Goal: Information Seeking & Learning: Learn about a topic

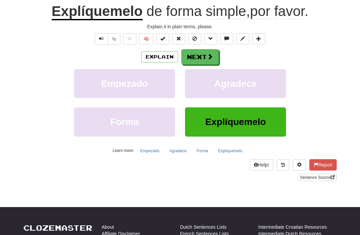
scroll to position [68, 0]
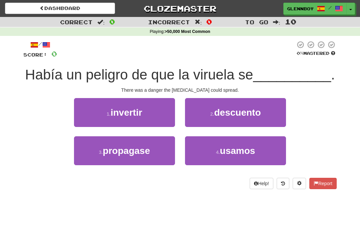
click at [54, 6] on link "Dashboard" at bounding box center [60, 8] width 110 height 11
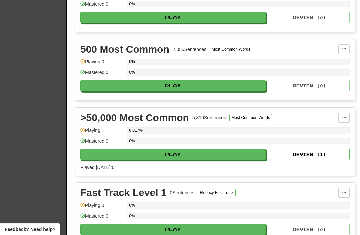
scroll to position [264, 0]
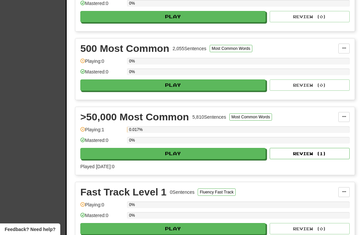
click at [172, 159] on button "Play" at bounding box center [172, 153] width 185 height 11
select select "**"
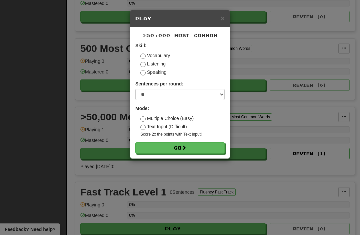
click at [171, 148] on button "Go" at bounding box center [179, 148] width 89 height 11
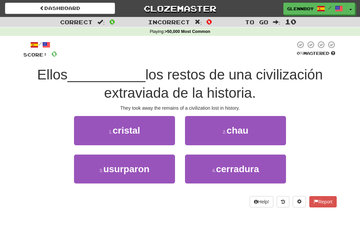
click at [111, 168] on span "usurparon" at bounding box center [126, 169] width 46 height 10
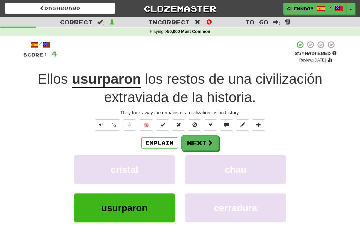
click at [155, 143] on button "Explain" at bounding box center [159, 143] width 37 height 11
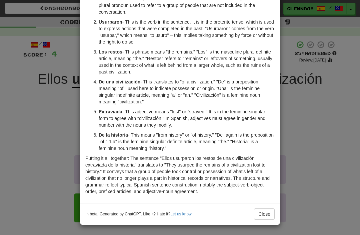
scroll to position [54, 0]
click at [259, 217] on button "Close" at bounding box center [264, 214] width 21 height 11
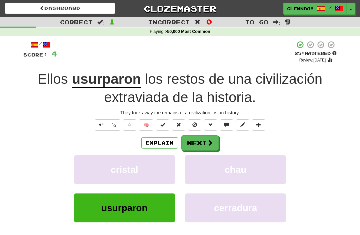
click at [196, 126] on span at bounding box center [194, 125] width 5 height 5
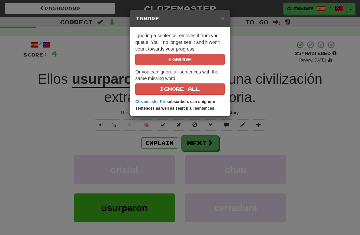
click at [165, 60] on button "Ignore" at bounding box center [179, 59] width 89 height 11
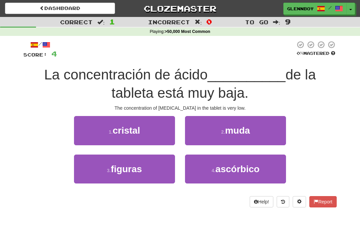
click at [222, 171] on span "ascórbico" at bounding box center [237, 169] width 44 height 10
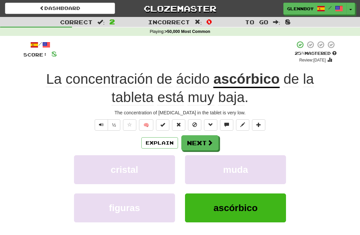
click at [194, 128] on button at bounding box center [194, 125] width 13 height 11
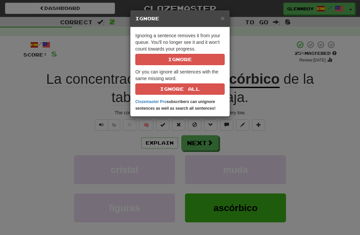
click at [174, 59] on button "Ignore" at bounding box center [179, 59] width 89 height 11
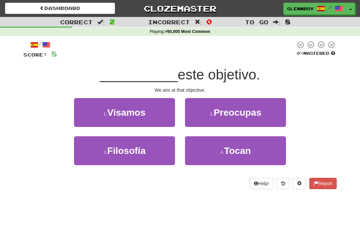
click at [117, 117] on span "Visamos" at bounding box center [126, 113] width 38 height 10
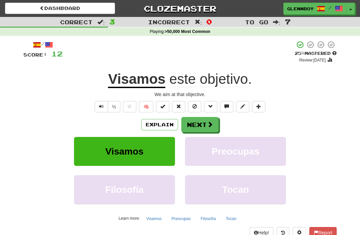
click at [158, 124] on button "Explain" at bounding box center [159, 124] width 37 height 11
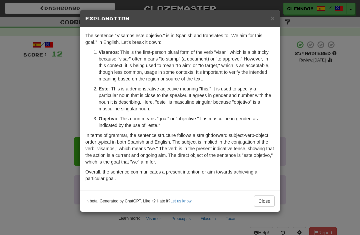
click at [270, 22] on span "×" at bounding box center [272, 18] width 4 height 8
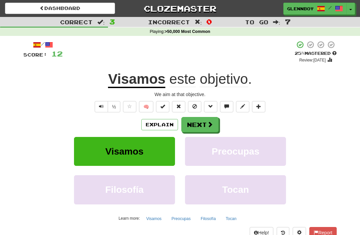
click at [192, 110] on button at bounding box center [194, 106] width 13 height 11
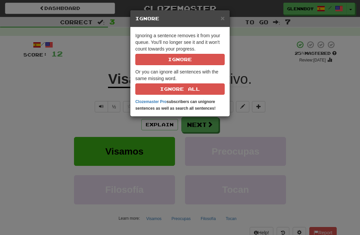
click at [167, 60] on button "Ignore" at bounding box center [179, 59] width 89 height 11
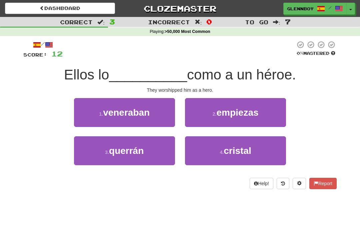
click at [124, 116] on span "veneraban" at bounding box center [126, 113] width 47 height 10
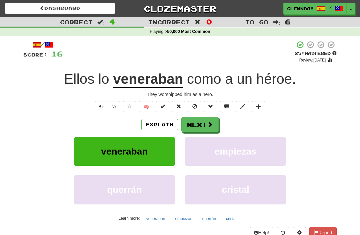
click at [195, 106] on span at bounding box center [194, 106] width 5 height 5
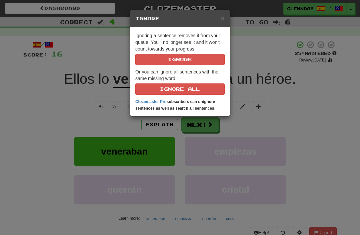
click at [171, 60] on button "Ignore" at bounding box center [179, 59] width 89 height 11
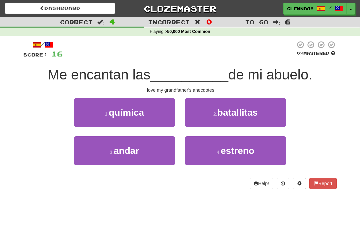
click at [229, 112] on span "batallitas" at bounding box center [237, 113] width 40 height 10
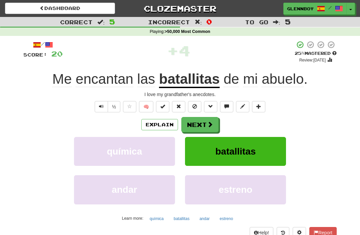
click at [157, 122] on button "Explain" at bounding box center [159, 124] width 37 height 11
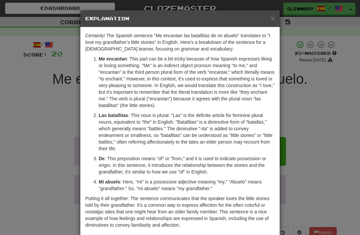
click at [266, 22] on div "× Explanation" at bounding box center [179, 18] width 199 height 17
click at [270, 18] on span "×" at bounding box center [272, 18] width 4 height 8
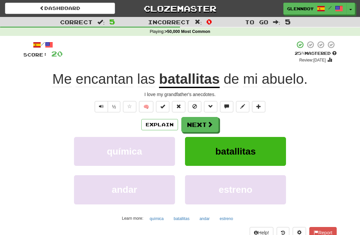
click at [194, 105] on span at bounding box center [194, 106] width 5 height 5
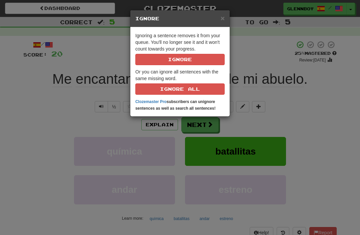
click at [174, 58] on button "Ignore" at bounding box center [179, 59] width 89 height 11
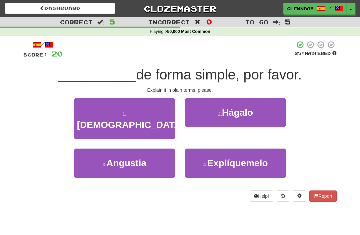
click at [238, 156] on button "4 . Explíquemelo" at bounding box center [235, 163] width 101 height 29
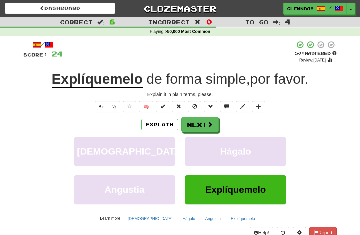
click at [198, 108] on button at bounding box center [194, 106] width 13 height 11
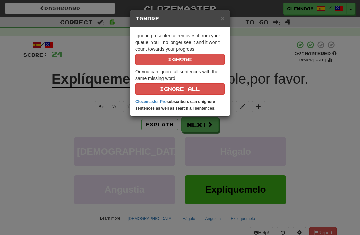
click at [168, 60] on button "Ignore" at bounding box center [179, 59] width 89 height 11
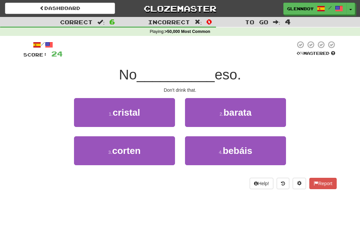
click at [235, 154] on span "bebáis" at bounding box center [237, 151] width 30 height 10
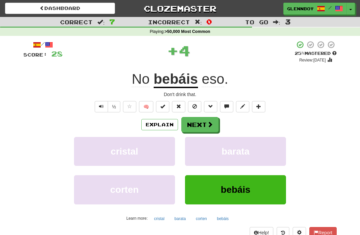
click at [198, 110] on button at bounding box center [194, 106] width 13 height 11
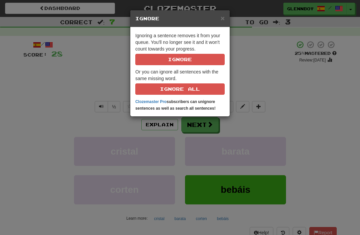
click at [170, 60] on button "Ignore" at bounding box center [179, 59] width 89 height 11
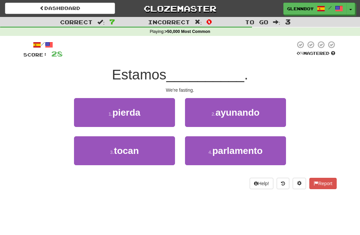
click at [224, 115] on span "ayunando" at bounding box center [237, 113] width 44 height 10
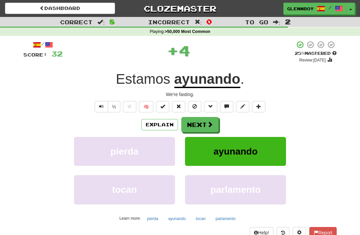
click at [156, 122] on button "Explain" at bounding box center [159, 124] width 37 height 11
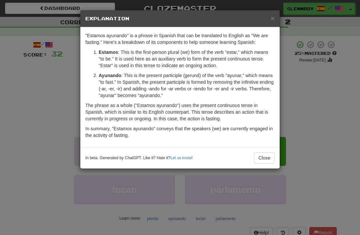
click at [263, 161] on button "Close" at bounding box center [264, 158] width 21 height 11
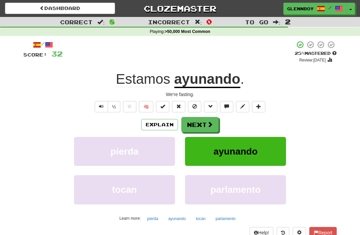
click at [195, 109] on button at bounding box center [194, 106] width 13 height 11
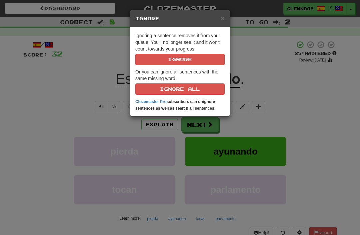
click at [173, 64] on button "Ignore" at bounding box center [179, 59] width 89 height 11
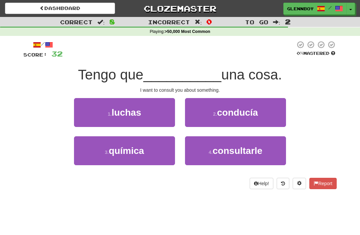
click at [236, 155] on span "consultarle" at bounding box center [237, 151] width 50 height 10
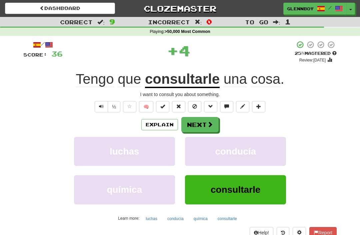
click at [195, 106] on span at bounding box center [194, 106] width 5 height 5
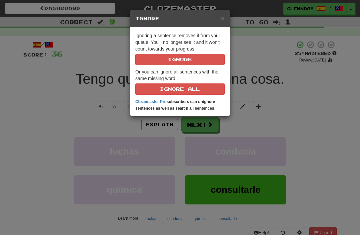
click at [164, 58] on button "Ignore" at bounding box center [179, 59] width 89 height 11
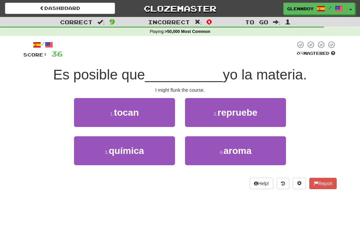
click at [224, 118] on button "2 . repruebe" at bounding box center [235, 112] width 101 height 29
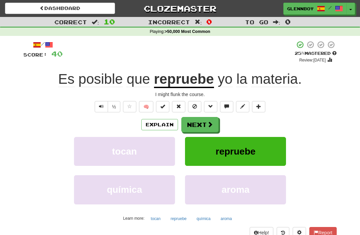
click at [160, 126] on button "Explain" at bounding box center [159, 124] width 37 height 11
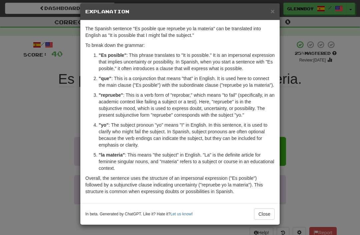
scroll to position [20, 0]
click at [261, 214] on button "Close" at bounding box center [264, 214] width 21 height 11
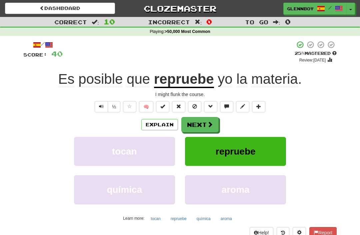
click at [193, 110] on button at bounding box center [194, 106] width 13 height 11
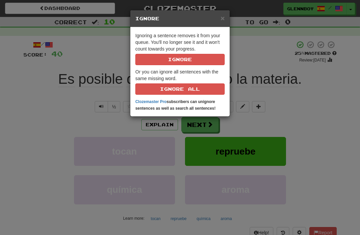
click at [175, 60] on button "Ignore" at bounding box center [179, 59] width 89 height 11
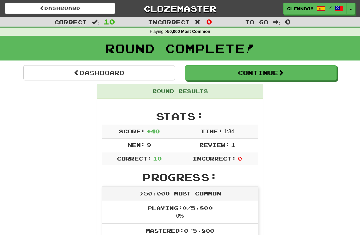
click at [55, 5] on link "Dashboard" at bounding box center [60, 8] width 110 height 11
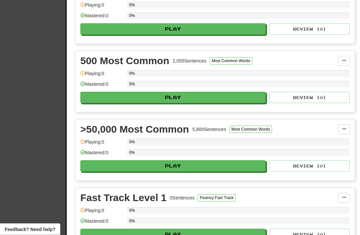
scroll to position [252, 0]
click at [165, 163] on button "Play" at bounding box center [172, 165] width 185 height 11
select select "**"
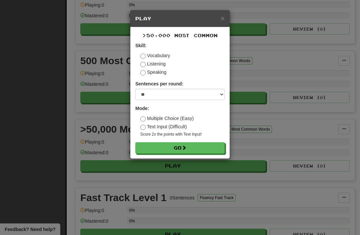
click at [170, 149] on button "Go" at bounding box center [179, 148] width 89 height 11
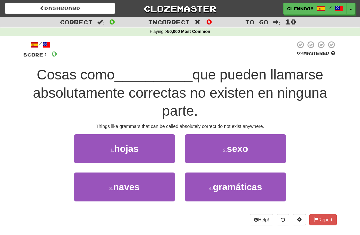
click at [218, 188] on span "gramáticas" at bounding box center [237, 187] width 49 height 10
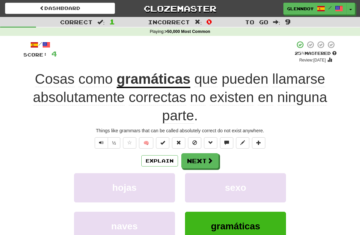
click at [190, 139] on button at bounding box center [194, 143] width 13 height 11
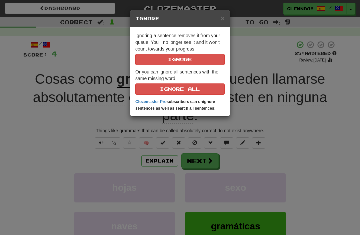
click at [172, 61] on button "Ignore" at bounding box center [179, 59] width 89 height 11
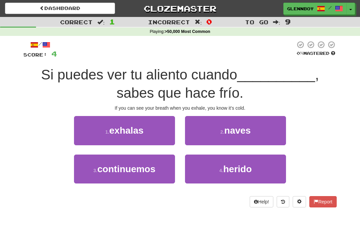
click at [129, 138] on button "1 . exhalas" at bounding box center [124, 130] width 101 height 29
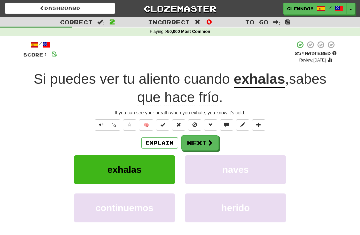
click at [192, 122] on button at bounding box center [194, 125] width 13 height 11
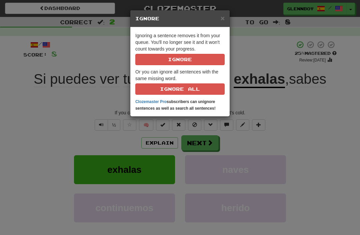
click at [173, 56] on button "Ignore" at bounding box center [179, 59] width 89 height 11
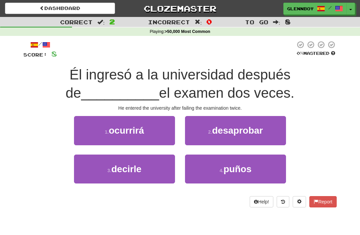
click at [220, 131] on span "desaprobar" at bounding box center [237, 131] width 51 height 10
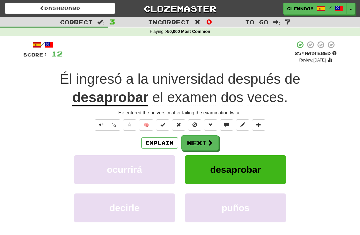
click at [193, 124] on span at bounding box center [194, 125] width 5 height 5
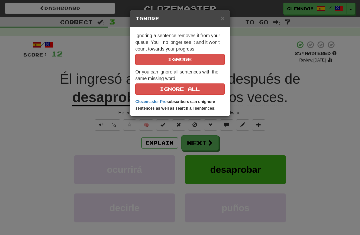
click at [171, 63] on button "Ignore" at bounding box center [179, 59] width 89 height 11
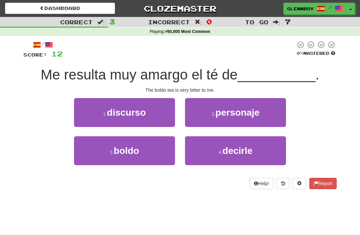
click at [121, 159] on button "3 . boldo" at bounding box center [124, 151] width 101 height 29
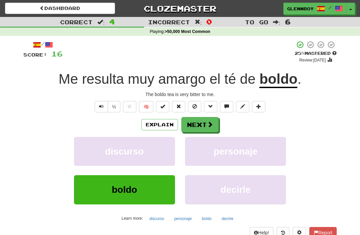
click at [194, 109] on button at bounding box center [194, 106] width 13 height 11
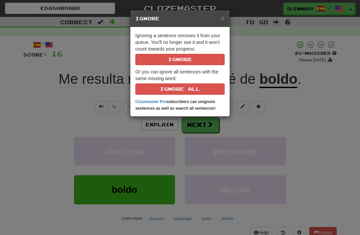
click at [178, 57] on button "Ignore" at bounding box center [179, 59] width 89 height 11
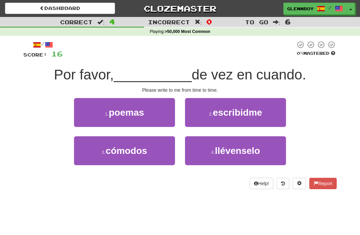
click at [213, 117] on span "escribidme" at bounding box center [237, 113] width 49 height 10
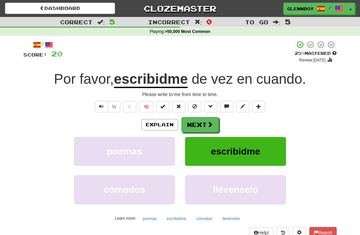
click at [193, 109] on button at bounding box center [194, 106] width 13 height 11
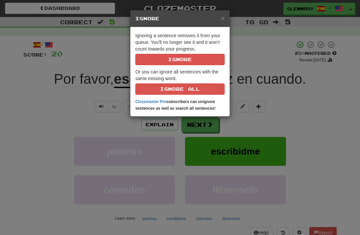
click at [170, 62] on button "Ignore" at bounding box center [179, 59] width 89 height 11
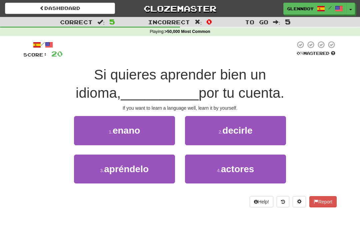
click at [118, 171] on span "apréndelo" at bounding box center [126, 169] width 45 height 10
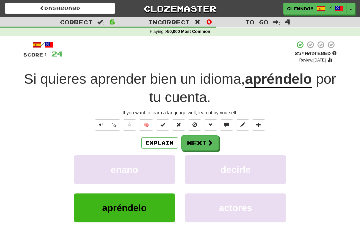
click at [193, 123] on span at bounding box center [194, 125] width 5 height 5
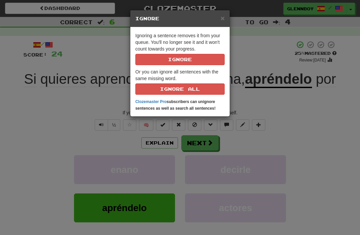
click at [177, 54] on button "Ignore" at bounding box center [179, 59] width 89 height 11
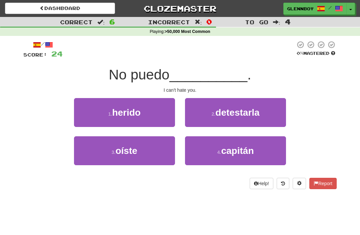
click at [218, 112] on span "detestarla" at bounding box center [237, 113] width 44 height 10
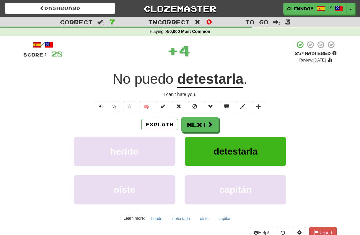
click at [195, 107] on span at bounding box center [194, 106] width 5 height 5
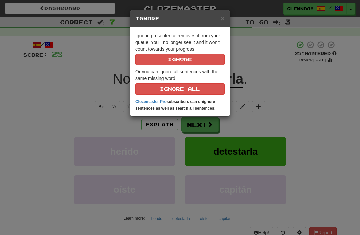
click at [174, 62] on button "Ignore" at bounding box center [179, 59] width 89 height 11
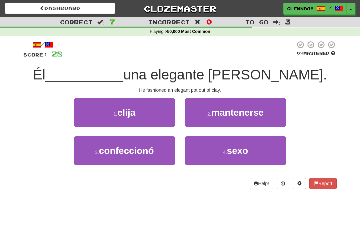
click at [122, 150] on span "confeccionó" at bounding box center [126, 151] width 55 height 10
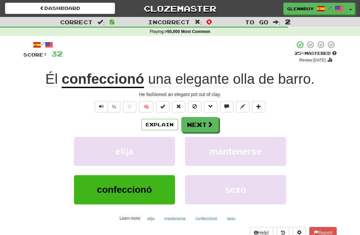
click at [153, 125] on button "Explain" at bounding box center [159, 124] width 37 height 11
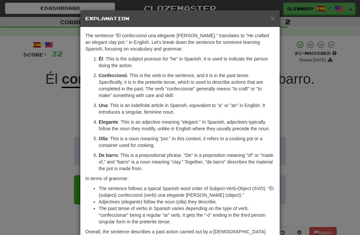
click at [271, 17] on span "×" at bounding box center [272, 18] width 4 height 8
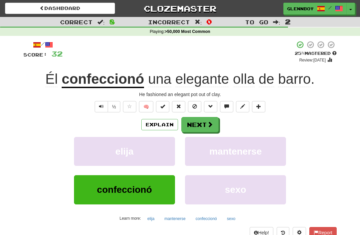
click at [191, 104] on button at bounding box center [194, 106] width 13 height 11
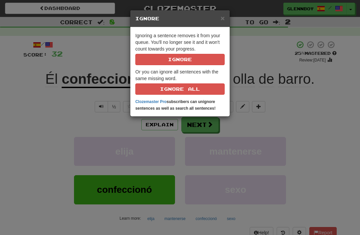
click at [176, 59] on button "Ignore" at bounding box center [179, 59] width 89 height 11
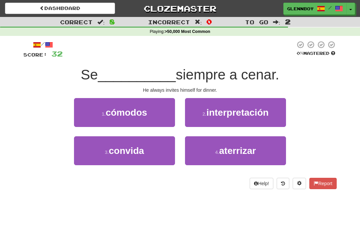
click at [119, 154] on span "convida" at bounding box center [126, 151] width 35 height 10
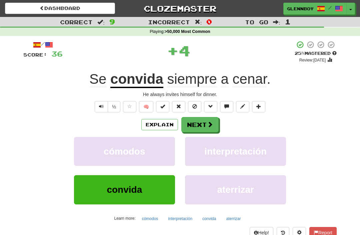
click at [161, 125] on button "Explain" at bounding box center [159, 124] width 37 height 11
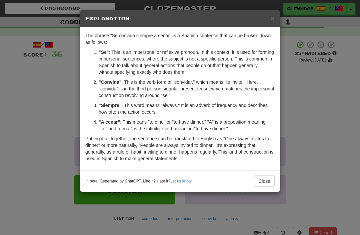
click at [261, 182] on button "Close" at bounding box center [264, 181] width 21 height 11
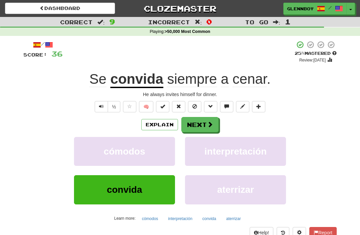
click at [195, 104] on span at bounding box center [194, 106] width 5 height 5
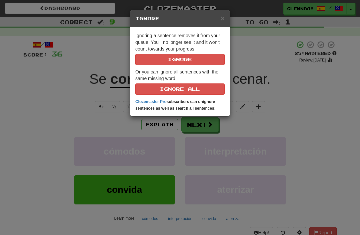
click at [173, 60] on button "Ignore" at bounding box center [179, 59] width 89 height 11
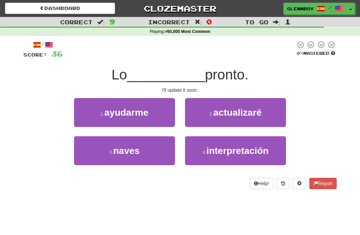
click at [228, 120] on button "2 . actualizaré" at bounding box center [235, 112] width 101 height 29
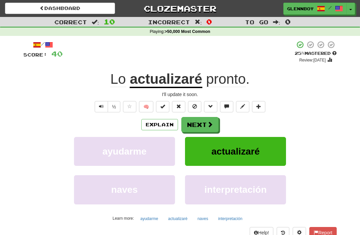
click at [192, 106] on span at bounding box center [194, 106] width 5 height 5
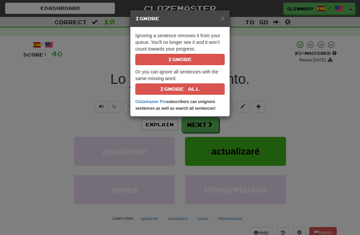
click at [170, 60] on button "Ignore" at bounding box center [179, 59] width 89 height 11
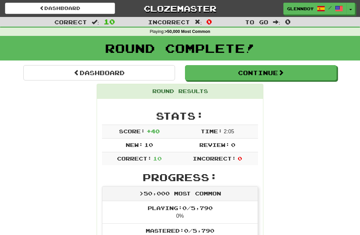
click at [60, 7] on link "Dashboard" at bounding box center [60, 8] width 110 height 11
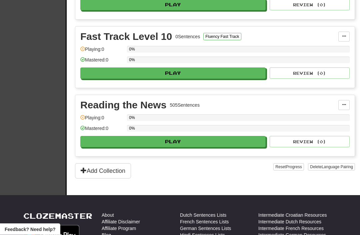
scroll to position [1031, 0]
click at [170, 144] on button "Play" at bounding box center [172, 141] width 185 height 11
select select "**"
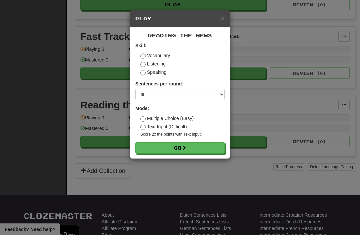
click at [175, 151] on button "Go" at bounding box center [179, 148] width 89 height 11
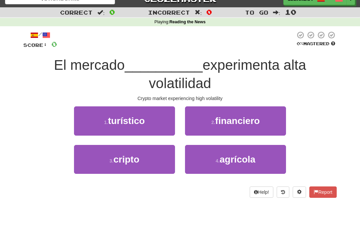
scroll to position [11, 0]
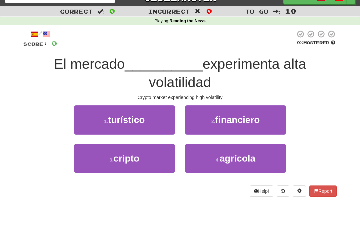
click at [127, 159] on span "cripto" at bounding box center [126, 159] width 26 height 10
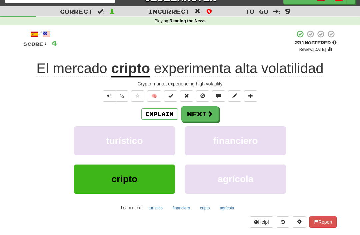
click at [203, 97] on span at bounding box center [202, 96] width 5 height 5
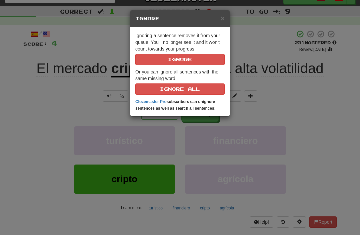
click at [179, 56] on button "Ignore" at bounding box center [179, 59] width 89 height 11
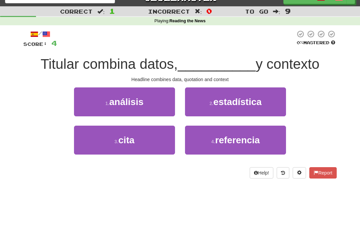
click at [117, 140] on small "3 ." at bounding box center [116, 141] width 4 height 5
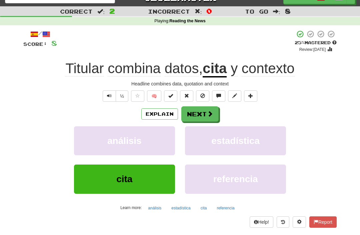
click at [203, 99] on button at bounding box center [202, 96] width 13 height 11
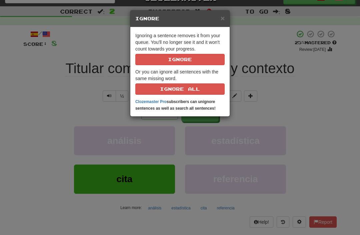
click at [177, 64] on button "Ignore" at bounding box center [179, 59] width 89 height 11
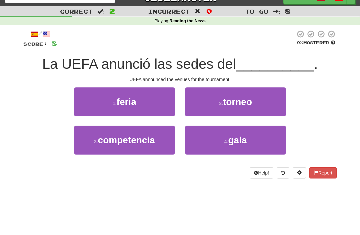
click at [233, 109] on button "2 . torneo" at bounding box center [235, 102] width 101 height 29
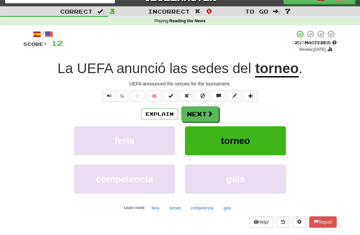
click at [156, 112] on button "Explain" at bounding box center [159, 114] width 37 height 11
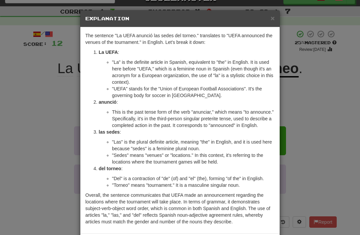
click at [270, 18] on span "×" at bounding box center [272, 18] width 4 height 8
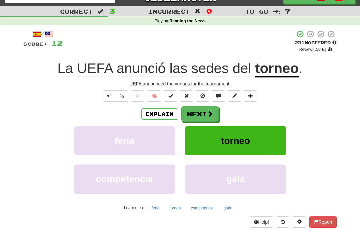
click at [199, 95] on button at bounding box center [202, 96] width 13 height 11
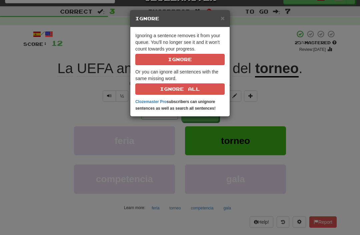
click at [171, 59] on button "Ignore" at bounding box center [179, 59] width 89 height 11
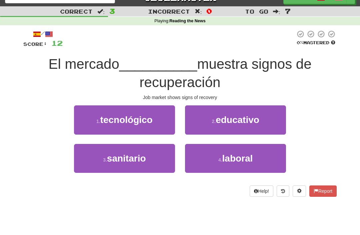
scroll to position [4, 0]
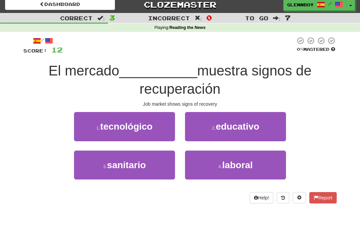
click at [232, 170] on button "4 . laboral" at bounding box center [235, 165] width 101 height 29
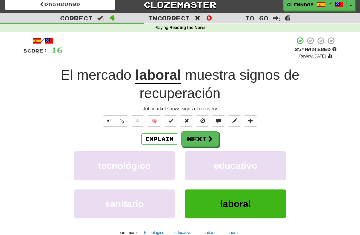
click at [199, 124] on button at bounding box center [202, 121] width 13 height 11
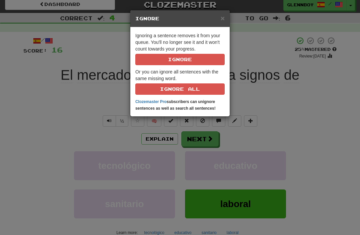
click at [166, 64] on button "Ignore" at bounding box center [179, 59] width 89 height 11
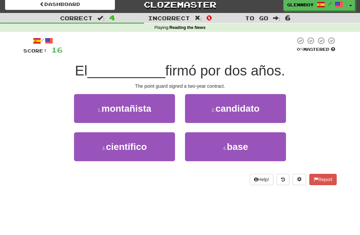
click at [125, 107] on span "montañista" at bounding box center [126, 109] width 50 height 10
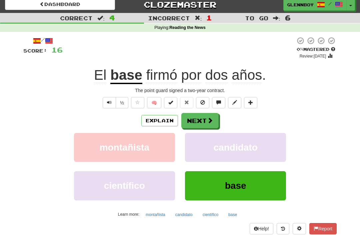
click at [200, 105] on button at bounding box center [202, 102] width 13 height 11
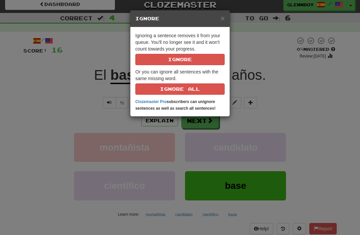
click at [175, 62] on button "Ignore" at bounding box center [179, 59] width 89 height 11
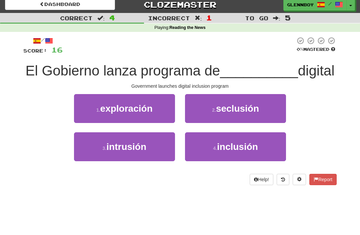
click at [225, 142] on span "inclusión" at bounding box center [237, 147] width 41 height 10
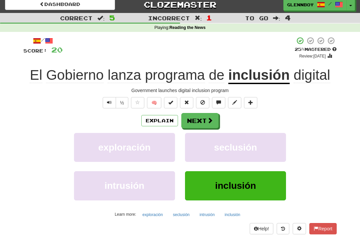
click at [158, 124] on button "Explain" at bounding box center [159, 120] width 37 height 11
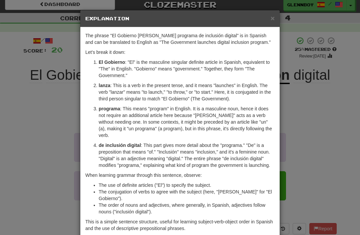
click at [270, 21] on span "×" at bounding box center [272, 18] width 4 height 8
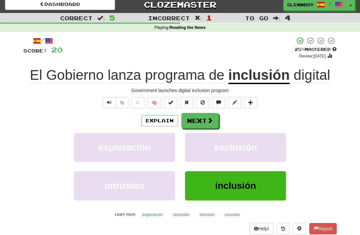
click at [201, 102] on span at bounding box center [202, 102] width 5 height 5
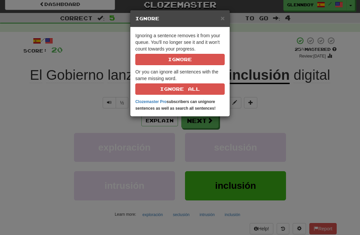
click at [179, 64] on button "Ignore" at bounding box center [179, 59] width 89 height 11
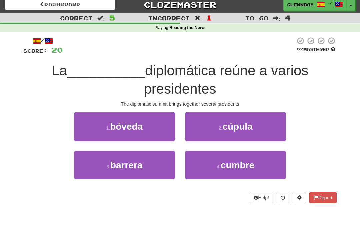
click at [233, 160] on span "cumbre" at bounding box center [237, 165] width 34 height 10
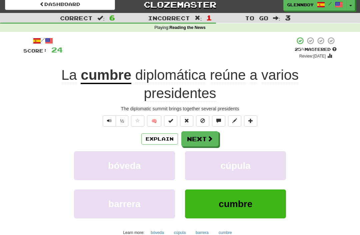
click at [198, 122] on button at bounding box center [202, 121] width 13 height 11
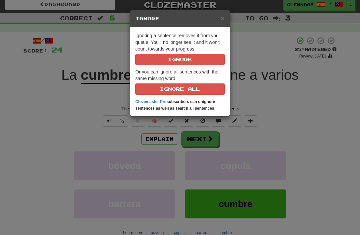
click at [167, 63] on button "Ignore" at bounding box center [179, 59] width 89 height 11
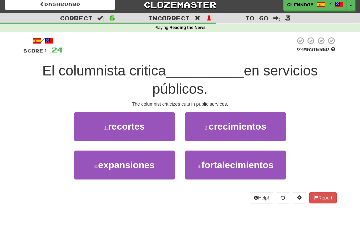
click at [115, 129] on span "recortes" at bounding box center [126, 127] width 37 height 10
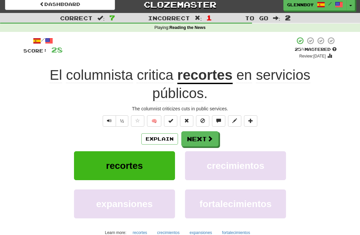
click at [201, 121] on span at bounding box center [202, 121] width 5 height 5
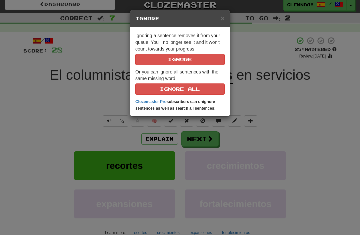
click at [175, 63] on button "Ignore" at bounding box center [179, 59] width 89 height 11
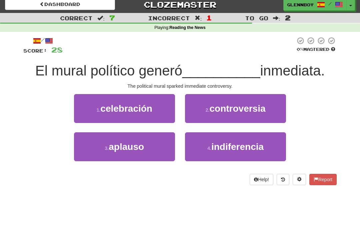
click at [223, 109] on span "controversia" at bounding box center [237, 109] width 56 height 10
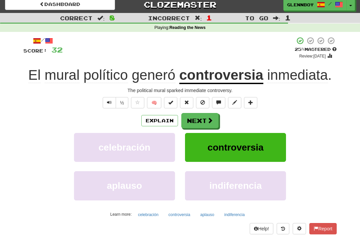
click at [200, 104] on span at bounding box center [202, 102] width 5 height 5
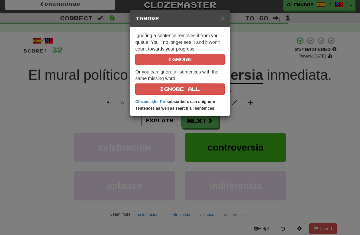
click at [168, 62] on button "Ignore" at bounding box center [179, 59] width 89 height 11
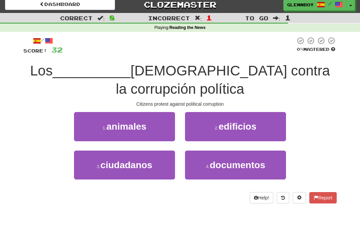
click at [114, 169] on span "ciudadanos" at bounding box center [126, 165] width 52 height 10
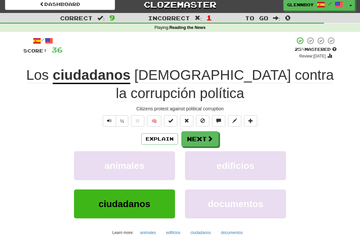
click at [199, 123] on button at bounding box center [202, 121] width 13 height 11
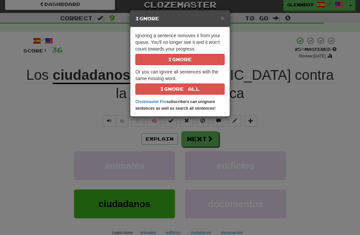
click at [168, 63] on button "Ignore" at bounding box center [179, 59] width 89 height 11
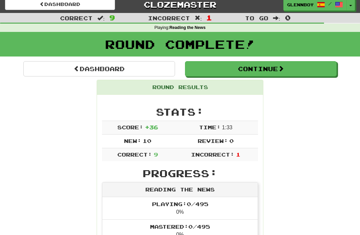
click at [61, 5] on link "Dashboard" at bounding box center [60, 4] width 110 height 11
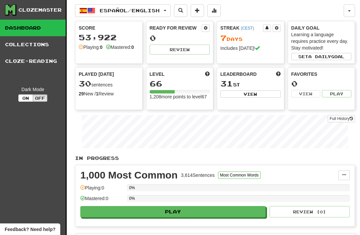
click at [30, 60] on link "Cloze-Reading" at bounding box center [33, 61] width 66 height 17
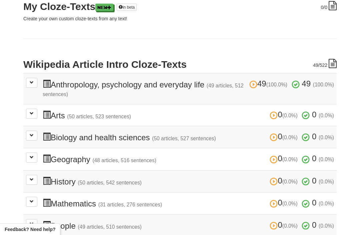
scroll to position [108, 0]
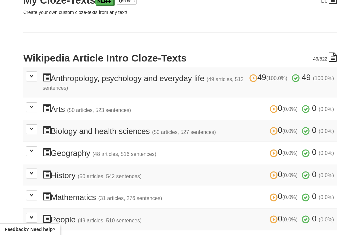
click at [34, 106] on button at bounding box center [31, 108] width 11 height 10
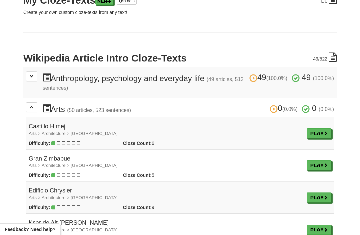
click at [311, 132] on link "Play" at bounding box center [318, 134] width 25 height 10
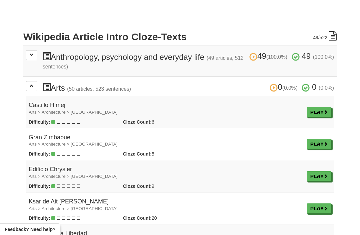
click at [312, 139] on link "Play" at bounding box center [318, 144] width 25 height 10
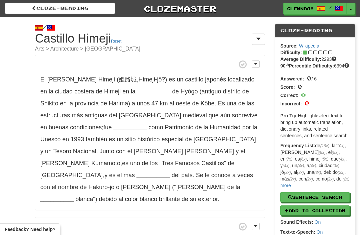
click at [137, 88] on strong "__________" at bounding box center [153, 91] width 33 height 7
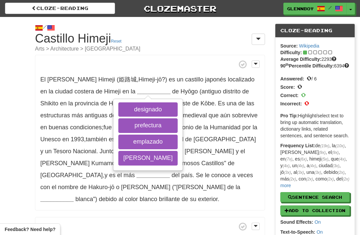
click at [133, 123] on button "prefectura" at bounding box center [147, 126] width 59 height 15
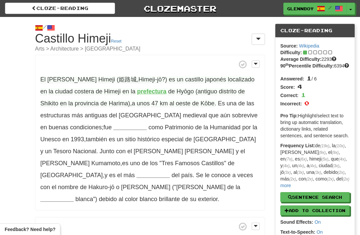
click at [113, 124] on strong "__________" at bounding box center [129, 127] width 33 height 7
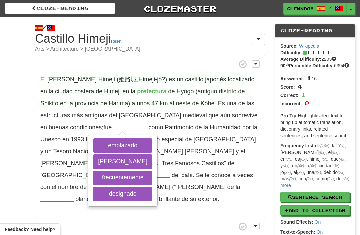
click at [95, 195] on button "designado" at bounding box center [122, 194] width 59 height 15
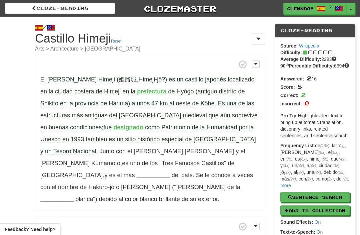
click at [142, 172] on strong "__________" at bounding box center [153, 175] width 33 height 7
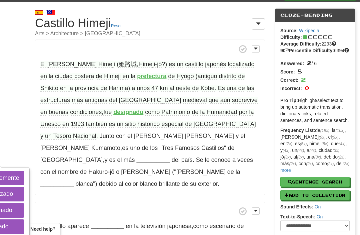
scroll to position [15, 0]
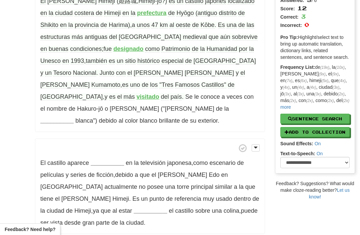
scroll to position [78, 0]
click at [74, 118] on strong "__________" at bounding box center [56, 121] width 33 height 7
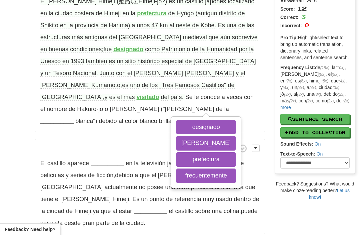
click at [189, 136] on button "garza" at bounding box center [205, 143] width 59 height 15
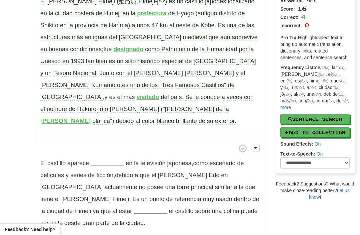
click at [91, 118] on strong "garza" at bounding box center [65, 121] width 50 height 7
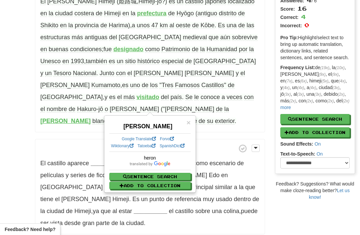
click at [15, 116] on div "/ Cloze-Reading Castillo Himeji Reset Arts > Architecture > Asia El Castillo Hi…" at bounding box center [180, 95] width 360 height 313
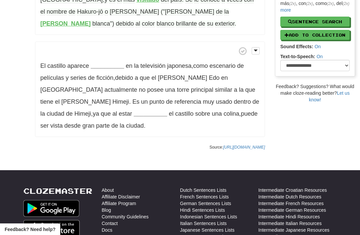
scroll to position [177, 0]
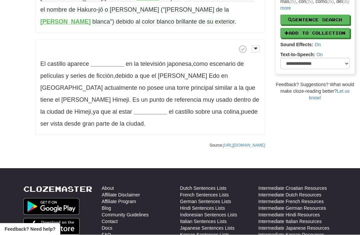
click at [103, 61] on strong "__________" at bounding box center [107, 64] width 33 height 7
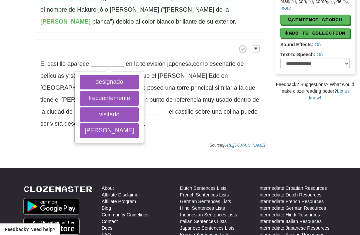
click at [105, 91] on button "frecuentemente" at bounding box center [109, 98] width 59 height 15
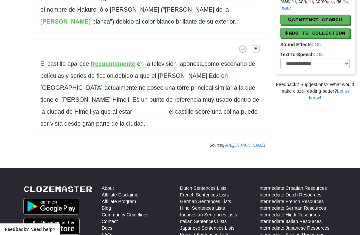
click at [134, 109] on strong "__________" at bounding box center [150, 112] width 33 height 7
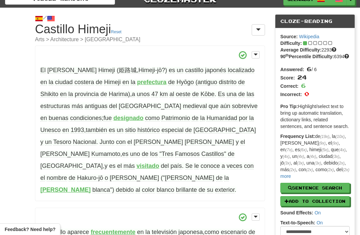
scroll to position [0, 0]
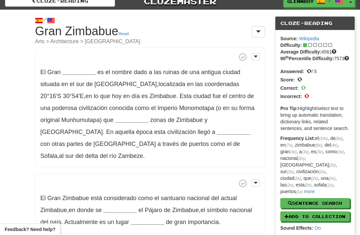
scroll to position [7, 0]
click at [81, 69] on strong "__________" at bounding box center [78, 72] width 33 height 7
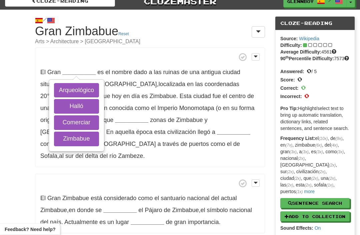
scroll to position [7, 0]
click at [75, 136] on button "Zimbabue" at bounding box center [76, 139] width 45 height 15
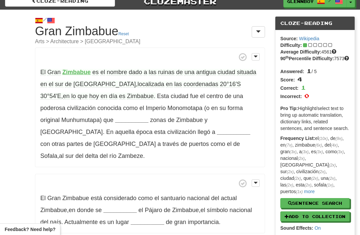
click at [115, 117] on strong "__________" at bounding box center [131, 120] width 33 height 7
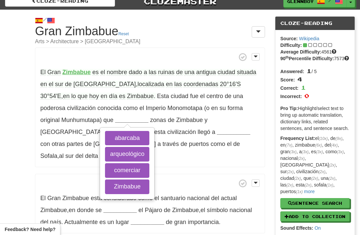
click at [105, 139] on button "abarcaba" at bounding box center [127, 138] width 44 height 15
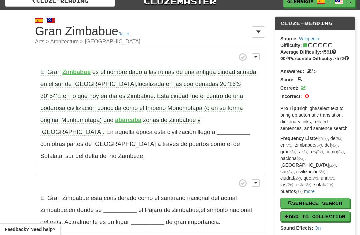
click at [217, 129] on strong "__________" at bounding box center [233, 132] width 33 height 7
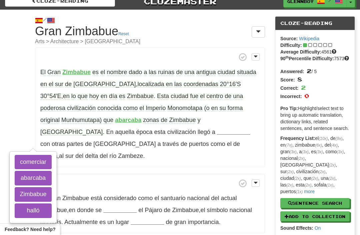
click at [51, 155] on button "comerciar" at bounding box center [33, 162] width 37 height 15
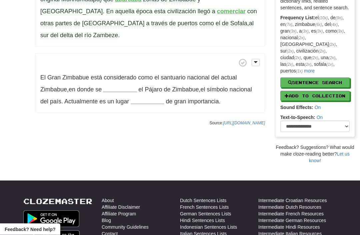
scroll to position [129, 0]
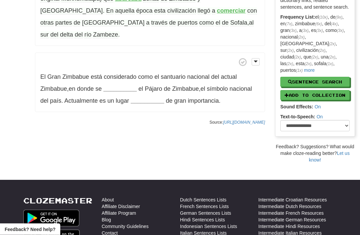
click at [115, 86] on strong "__________" at bounding box center [119, 89] width 33 height 7
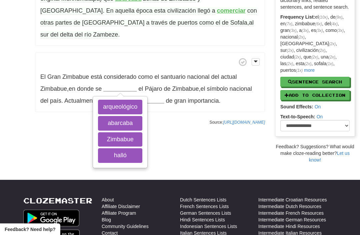
click at [117, 149] on button "halló" at bounding box center [120, 156] width 44 height 15
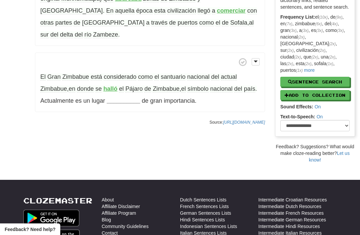
click at [107, 86] on strong "halló" at bounding box center [110, 89] width 14 height 7
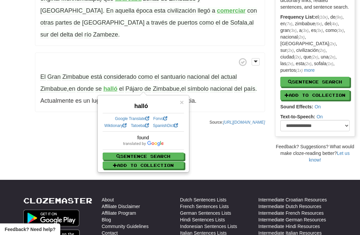
click at [37, 124] on div "/ Cloze-[GEOGRAPHIC_DATA] Gran Zimbabue Reset Arts > Architecture > [GEOGRAPHIC…" at bounding box center [180, 25] width 360 height 275
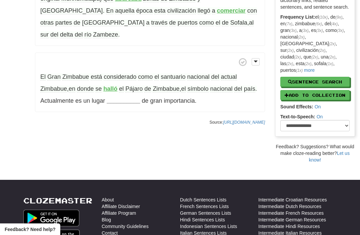
click at [136, 98] on strong "__________" at bounding box center [123, 101] width 33 height 7
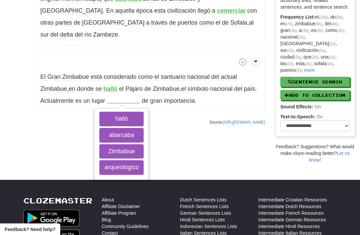
click at [132, 160] on button "arqueológico" at bounding box center [121, 167] width 44 height 15
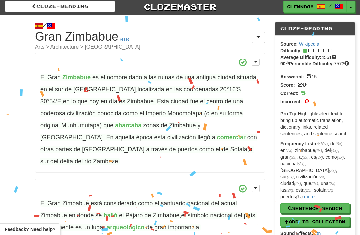
scroll to position [0, 0]
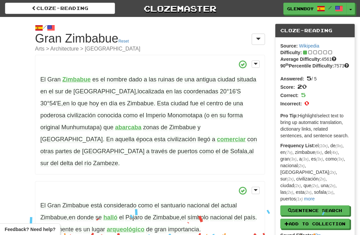
click at [53, 9] on link "Cloze-Reading" at bounding box center [60, 8] width 110 height 11
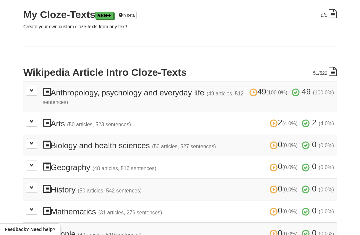
scroll to position [97, 0]
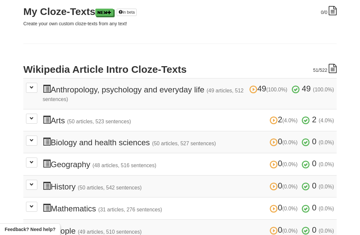
click at [33, 121] on button at bounding box center [31, 119] width 11 height 10
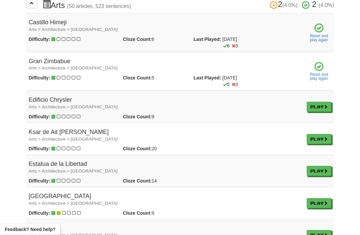
scroll to position [213, 0]
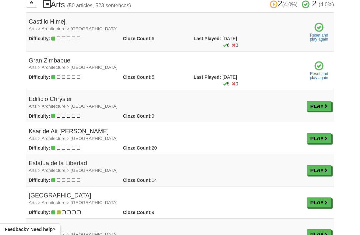
click at [314, 102] on link "Play" at bounding box center [318, 106] width 25 height 10
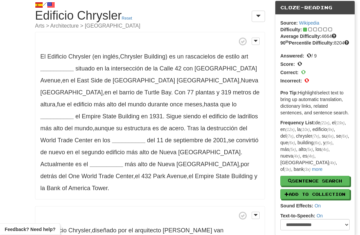
scroll to position [24, 0]
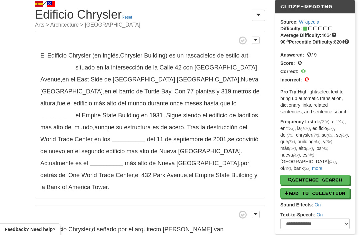
click at [59, 64] on strong "__________" at bounding box center [56, 67] width 33 height 7
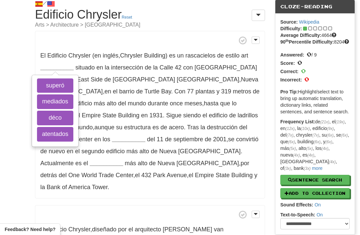
click at [54, 118] on button "déco" at bounding box center [55, 118] width 36 height 15
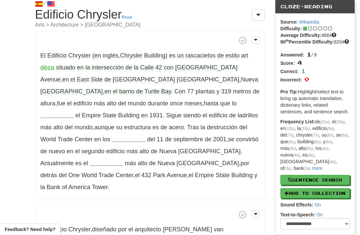
click at [74, 112] on strong "__________" at bounding box center [56, 115] width 33 height 7
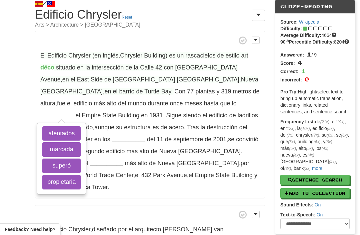
click at [81, 159] on button "superó" at bounding box center [61, 166] width 38 height 15
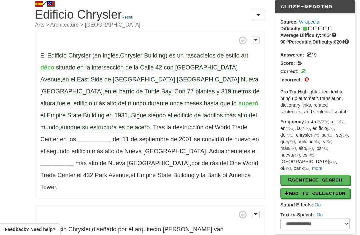
click at [202, 117] on span "ladrillos" at bounding box center [212, 115] width 20 height 7
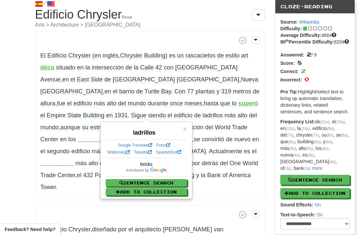
click at [4, 94] on div "/ Cloze-Reading Edificio Chrysler Reset Arts > Architecture > Americas El Edifi…" at bounding box center [180, 215] width 360 height 445
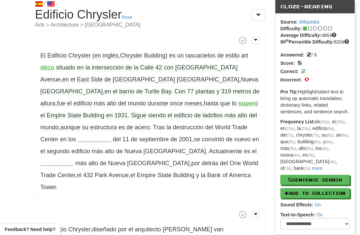
click at [150, 124] on span "acero" at bounding box center [142, 127] width 15 height 7
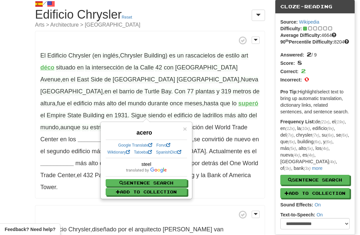
click at [4, 79] on div "/ Cloze-Reading Edificio Chrysler Reset Arts > Architecture > Americas El Edifi…" at bounding box center [180, 215] width 360 height 445
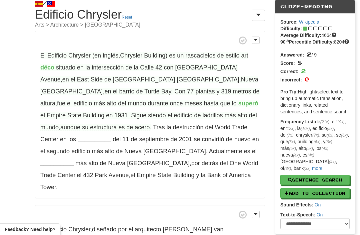
click at [111, 136] on strong "__________" at bounding box center [94, 139] width 33 height 7
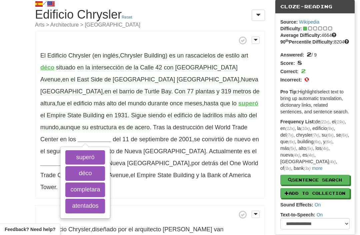
click at [105, 199] on button "atentados" at bounding box center [85, 206] width 40 height 15
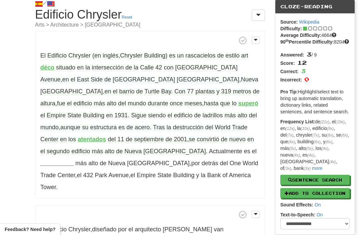
click at [74, 160] on strong "__________" at bounding box center [56, 163] width 33 height 7
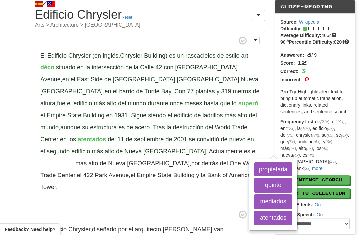
click at [254, 187] on button "quinto" at bounding box center [273, 185] width 38 height 15
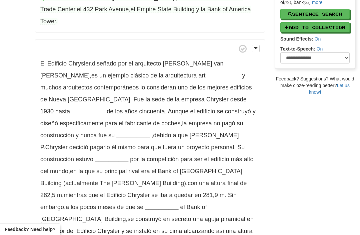
scroll to position [191, 0]
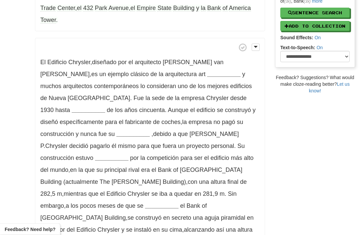
click at [207, 71] on strong "__________" at bounding box center [223, 74] width 33 height 7
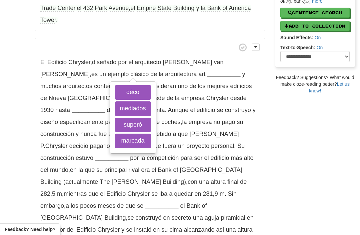
click at [133, 85] on button "déco" at bounding box center [133, 92] width 36 height 15
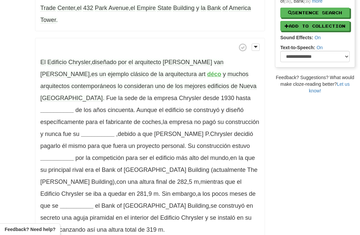
click at [207, 83] on span "edificios" at bounding box center [218, 86] width 22 height 7
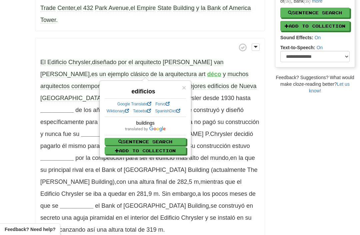
click at [4, 51] on div "/ Cloze-Reading Edificio Chrysler Reset Arts > Architecture > Americas El Edifi…" at bounding box center [180, 42] width 360 height 433
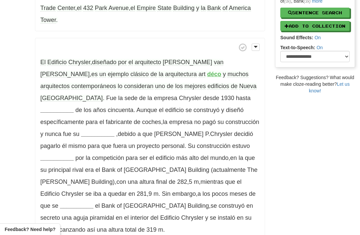
click at [154, 95] on span "empresa" at bounding box center [165, 98] width 23 height 7
click at [74, 107] on strong "__________" at bounding box center [56, 110] width 33 height 7
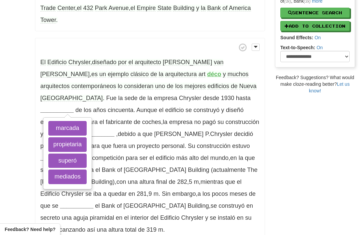
click at [87, 170] on button "mediados" at bounding box center [67, 177] width 38 height 15
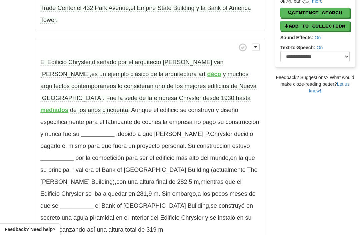
click at [154, 95] on span "empresa" at bounding box center [165, 98] width 23 height 7
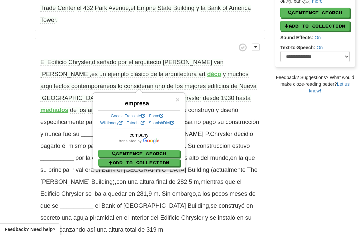
click at [0, 87] on div "/ Cloze-Reading Edificio Chrysler Reset Arts > Architecture > Americas El Edifi…" at bounding box center [180, 42] width 360 height 433
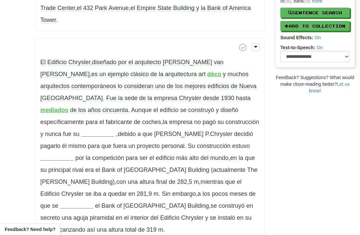
click at [0, 79] on div "/ Cloze-Reading Edificio Chrysler Reset Arts > Architecture > Americas El Edifi…" at bounding box center [180, 42] width 360 height 433
click at [68, 107] on strong "mediados" at bounding box center [54, 110] width 28 height 7
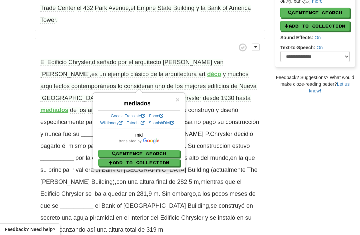
click at [14, 70] on div "/ Cloze-Reading Edificio Chrysler Reset Arts > Architecture > Americas El Edifi…" at bounding box center [180, 42] width 360 height 433
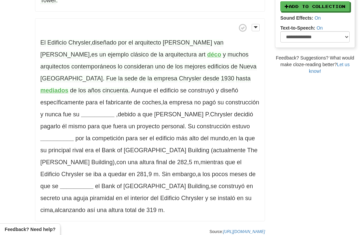
scroll to position [212, 0]
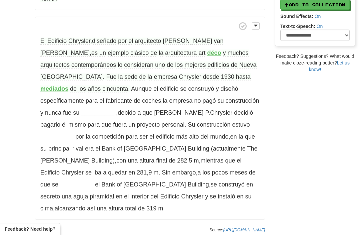
click at [114, 110] on strong "__________" at bounding box center [97, 113] width 33 height 7
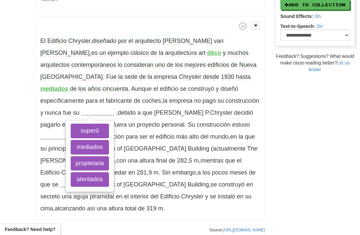
click at [109, 156] on button "propietaria" at bounding box center [90, 163] width 38 height 15
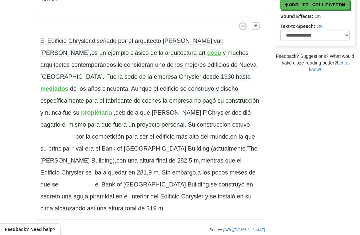
click at [74, 134] on strong "__________" at bounding box center [56, 137] width 33 height 7
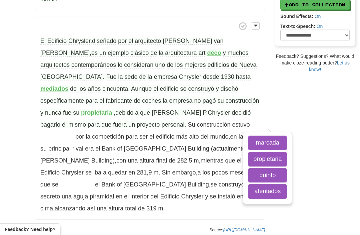
click at [248, 136] on button "marcada" at bounding box center [267, 143] width 38 height 15
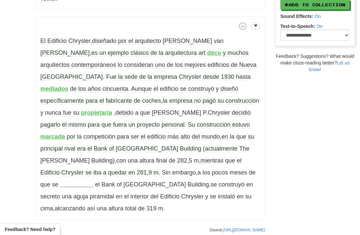
click at [80, 181] on strong "__________" at bounding box center [76, 184] width 33 height 7
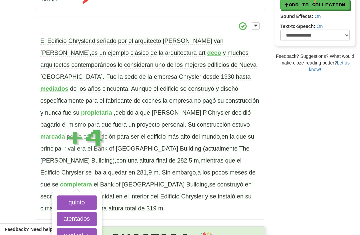
scroll to position [252, 0]
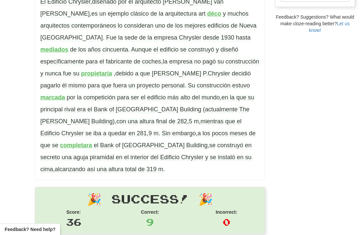
click at [80, 142] on strong "completara" at bounding box center [76, 145] width 32 height 7
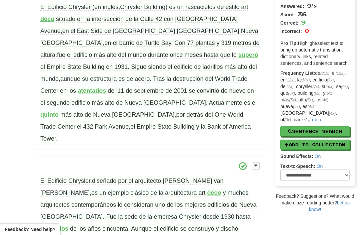
scroll to position [0, 0]
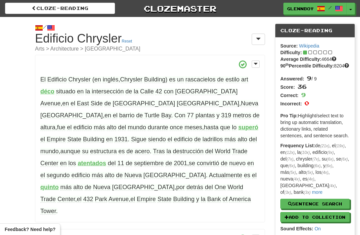
click at [49, 7] on link "Cloze-Reading" at bounding box center [60, 8] width 110 height 11
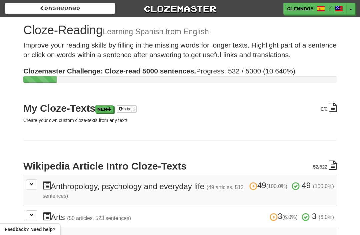
click at [55, 9] on link "Dashboard" at bounding box center [60, 8] width 110 height 11
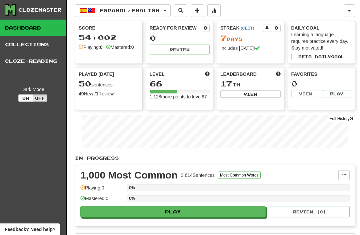
click at [352, 10] on button "button" at bounding box center [348, 10] width 11 height 13
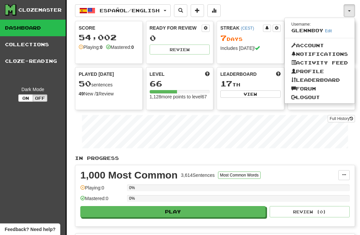
click at [306, 98] on link "Logout" at bounding box center [319, 97] width 70 height 9
